Goal: Transaction & Acquisition: Purchase product/service

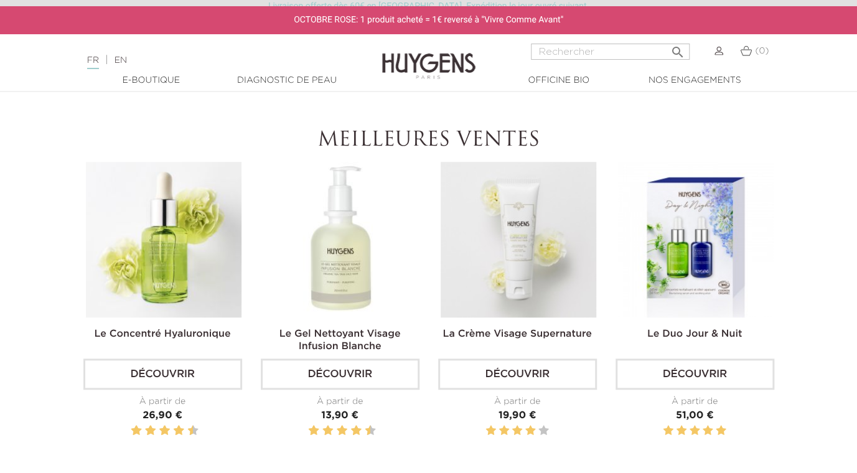
scroll to position [373, 0]
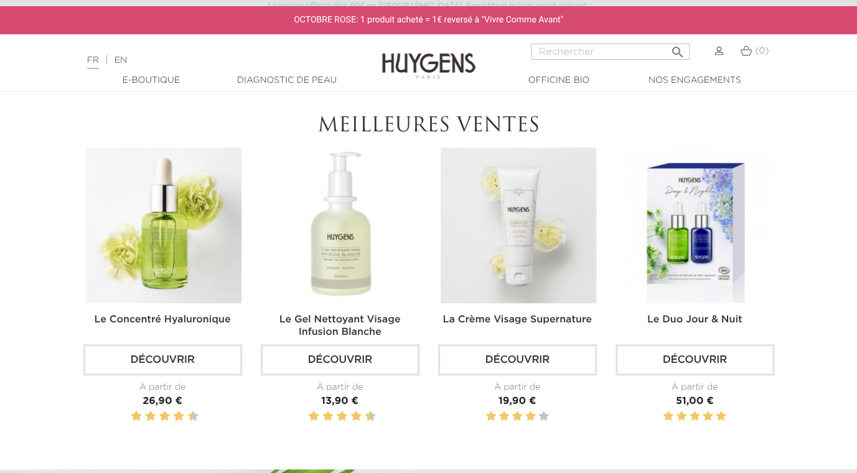
click at [513, 315] on link "La Crème Visage Supernature" at bounding box center [517, 320] width 149 height 10
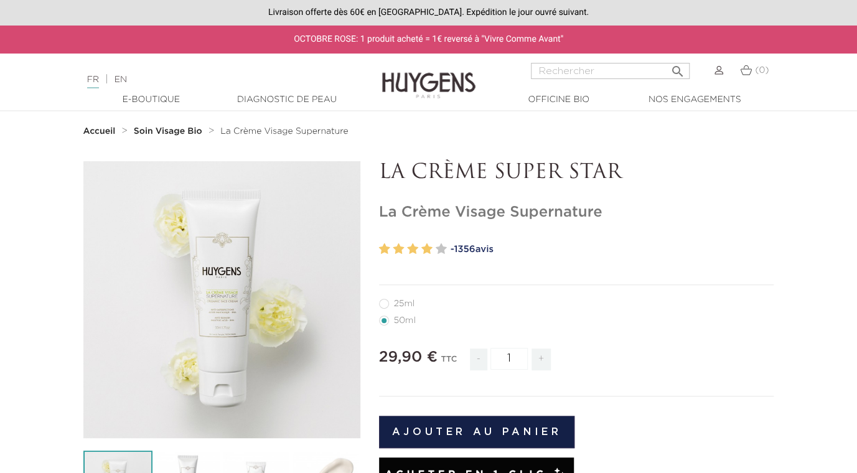
click at [384, 306] on label32"] "25ml" at bounding box center [404, 304] width 51 height 10
radio input "true"
click at [388, 325] on label4"] "50ml" at bounding box center [405, 321] width 52 height 10
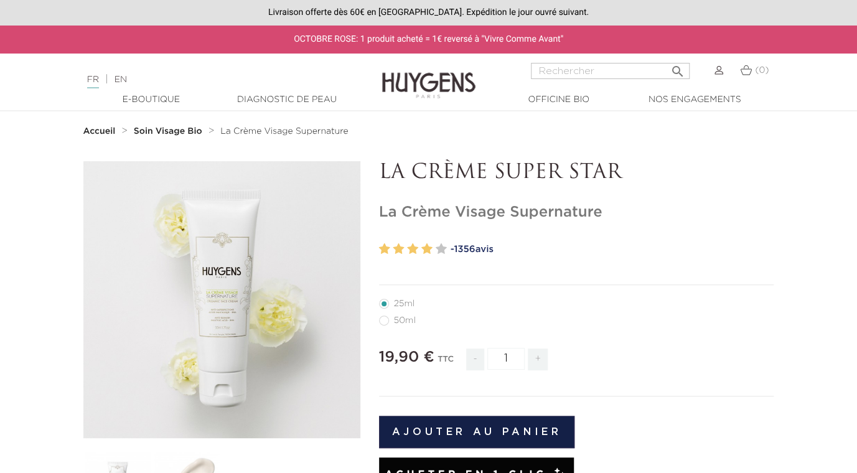
radio input "true"
drag, startPoint x: 852, startPoint y: 37, endPoint x: 865, endPoint y: 85, distance: 49.7
click at [856, 85] on html "Livraison offerte dès 60€ en [GEOGRAPHIC_DATA]. Expédition le jour ouvré suivan…" at bounding box center [428, 236] width 857 height 473
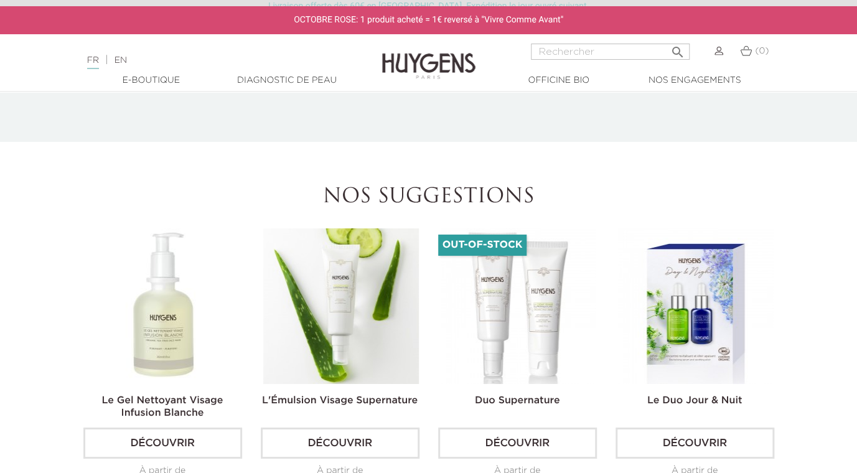
scroll to position [2020, 0]
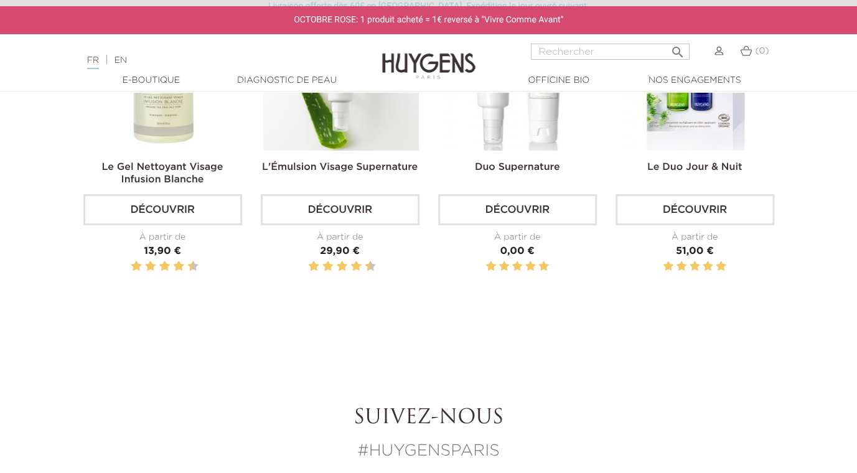
click at [181, 162] on link "Le Gel Nettoyant Visage Infusion Blanche" at bounding box center [162, 173] width 121 height 22
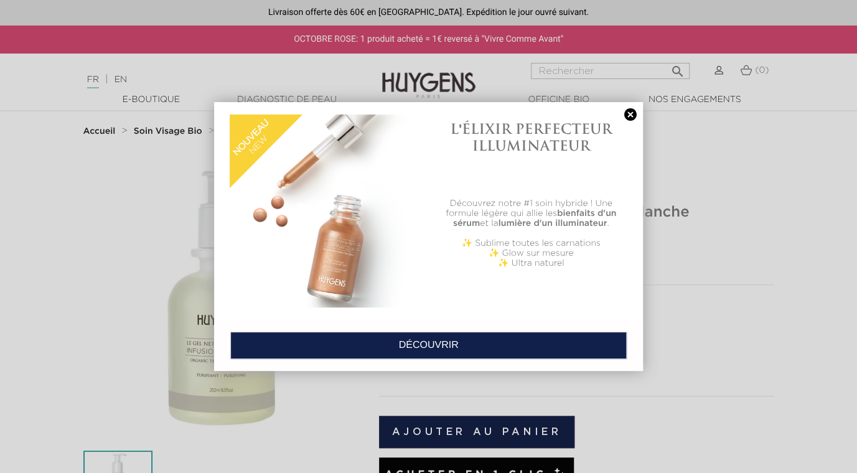
click at [627, 113] on link at bounding box center [630, 114] width 17 height 13
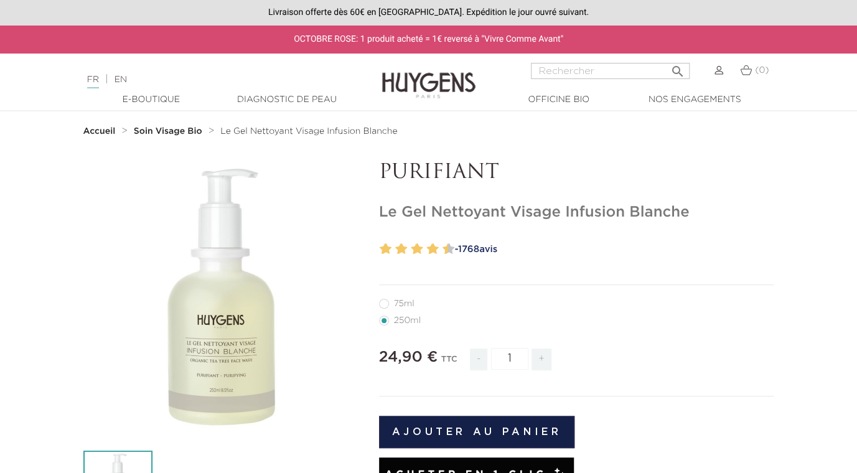
click at [384, 302] on label11"] "75ml" at bounding box center [404, 304] width 50 height 10
radio input "true"
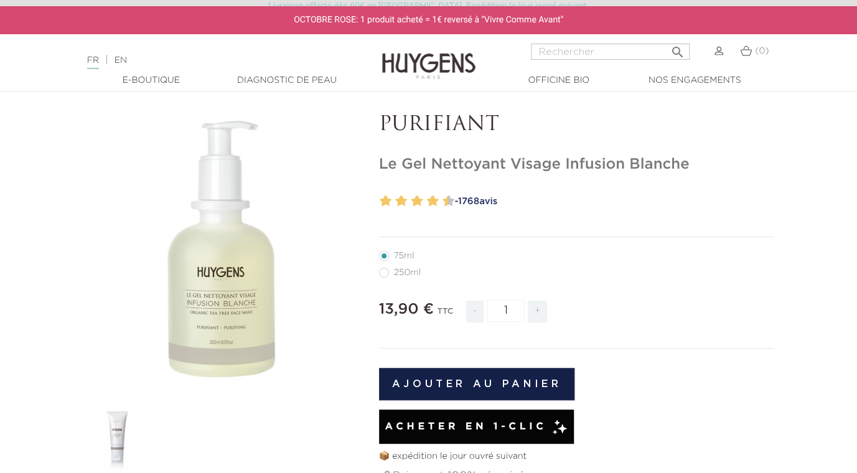
scroll to position [31, 0]
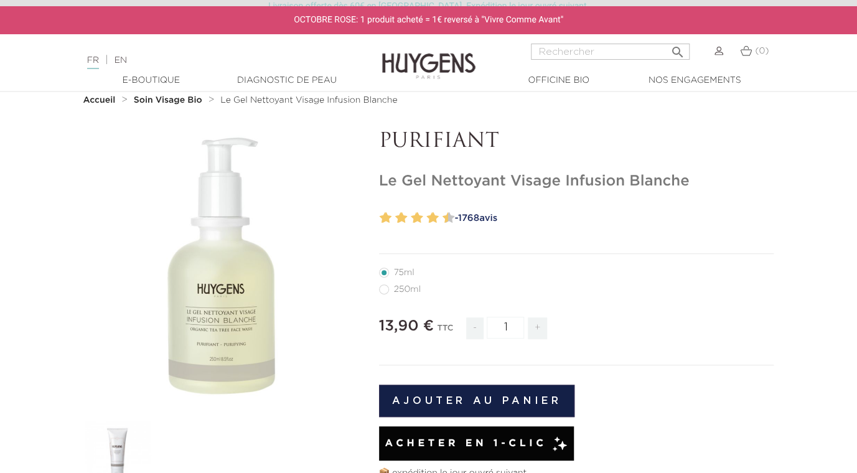
click at [387, 289] on label1"] "250ml" at bounding box center [407, 289] width 57 height 10
radio input "true"
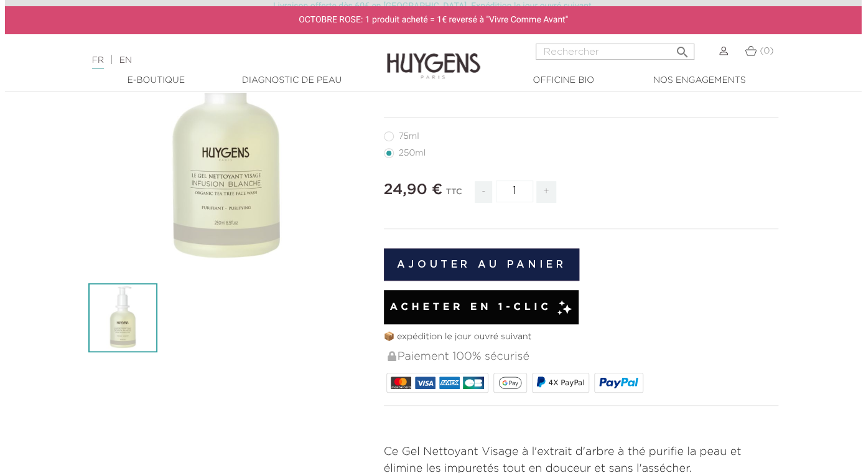
scroll to position [184, 0]
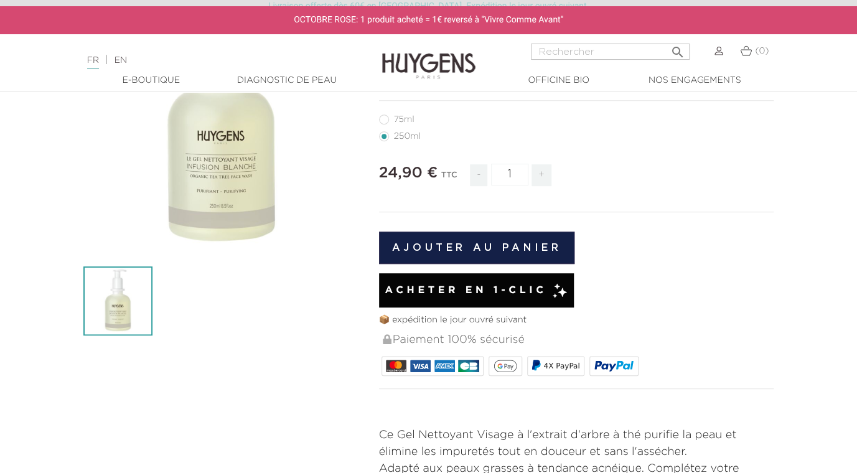
click at [518, 249] on button "Ajouter au panier" at bounding box center [477, 248] width 196 height 32
